Goal: Complete application form

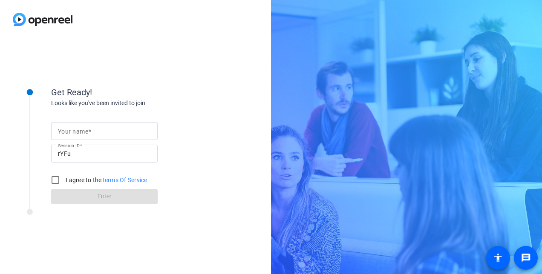
click at [216, 196] on div "Your name Session ID rYFu I agree to the Terms Of Service Enter" at bounding box center [136, 156] width 170 height 97
click at [86, 128] on mat-label "Your name" at bounding box center [73, 131] width 30 height 7
click at [86, 128] on input "Your name" at bounding box center [104, 131] width 93 height 10
click at [120, 132] on input "Your name" at bounding box center [104, 131] width 93 height 10
type input "[PERSON_NAME]"
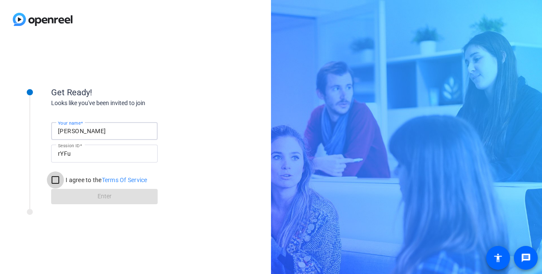
click at [59, 181] on input "I agree to the Terms Of Service" at bounding box center [55, 180] width 17 height 17
checkbox input "true"
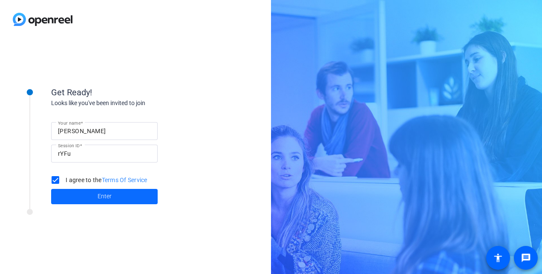
click at [89, 195] on span at bounding box center [104, 197] width 107 height 20
